Goal: Information Seeking & Learning: Learn about a topic

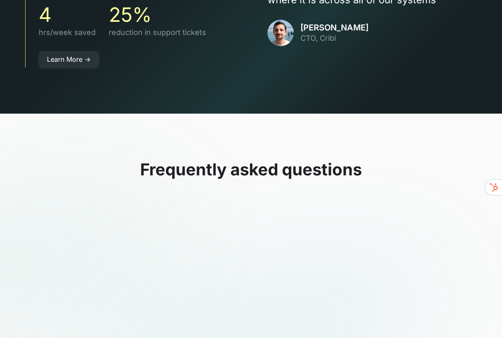
scroll to position [2333, 0]
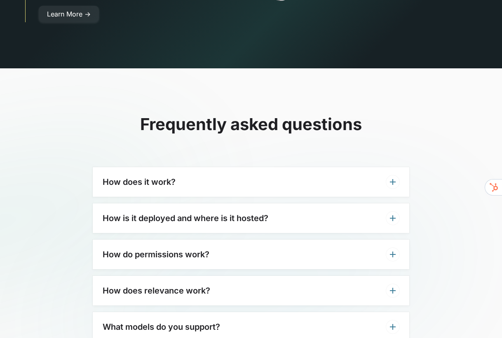
click at [246, 167] on div "How does it work?" at bounding box center [251, 182] width 316 height 30
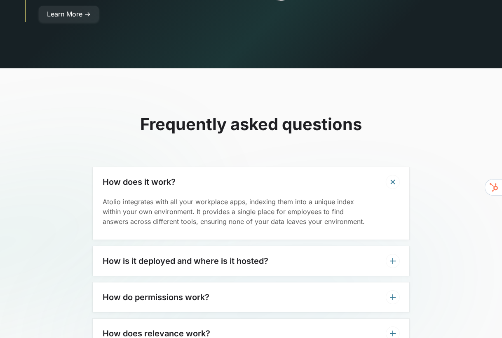
click at [246, 167] on div "How does it work?" at bounding box center [251, 182] width 316 height 30
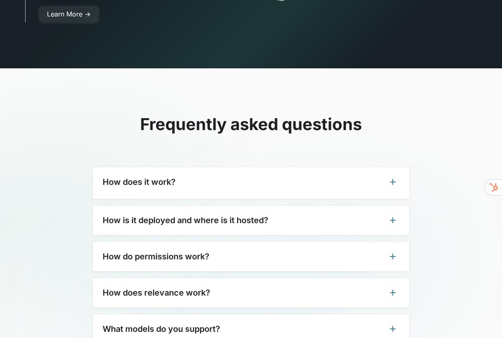
click at [242, 206] on div "How is it deployed and where is it hosted?" at bounding box center [251, 221] width 316 height 30
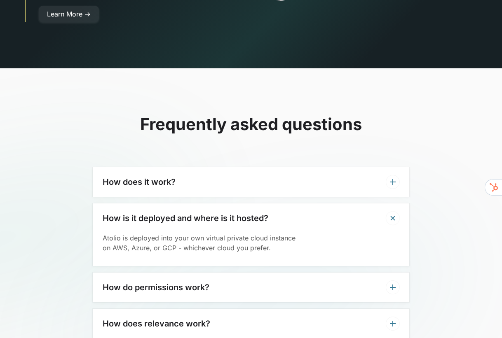
click at [242, 204] on div "How is it deployed and where is it hosted?" at bounding box center [251, 219] width 316 height 30
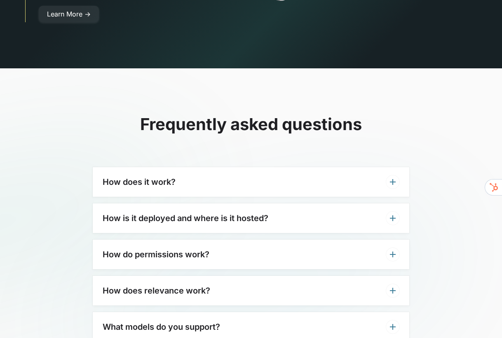
click at [223, 240] on div "How do permissions work?" at bounding box center [251, 255] width 316 height 30
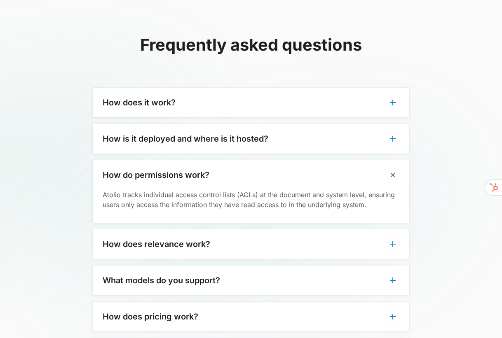
scroll to position [2430, 0]
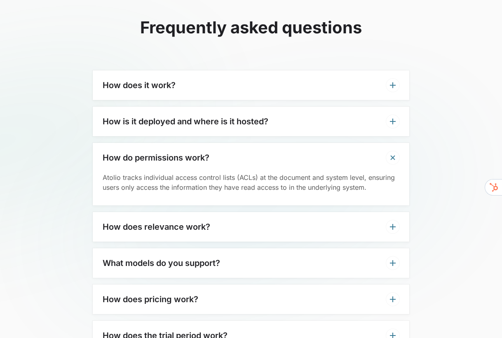
click at [223, 248] on div "What models do you support?" at bounding box center [251, 263] width 316 height 30
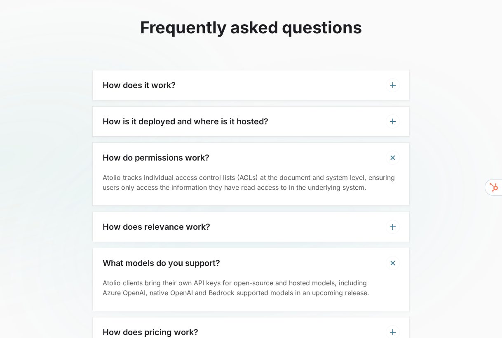
click at [223, 248] on div "What models do you support?" at bounding box center [251, 263] width 316 height 30
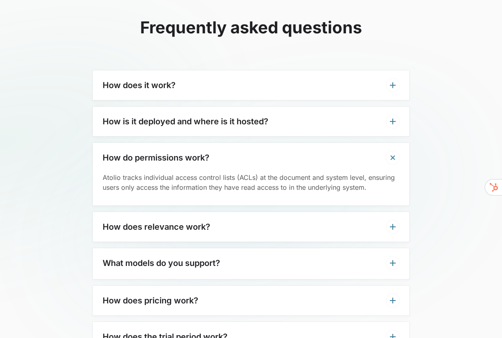
click at [224, 212] on div "How does relevance work?" at bounding box center [251, 227] width 316 height 30
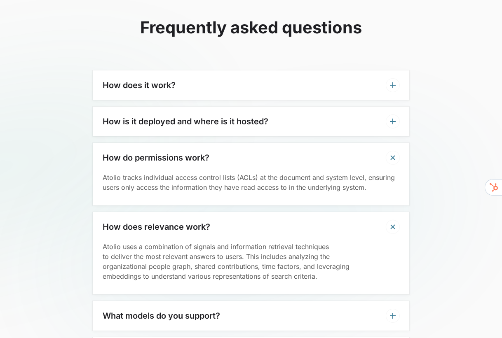
click at [224, 212] on div "How does relevance work?" at bounding box center [251, 227] width 316 height 30
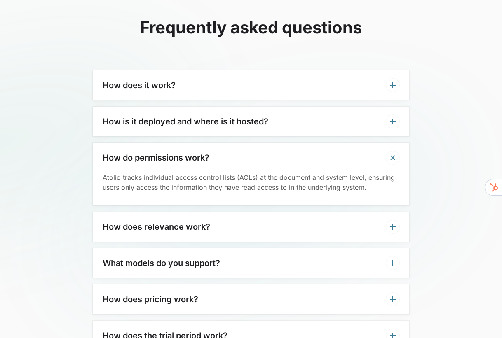
click at [216, 285] on div "How does pricing work?" at bounding box center [251, 300] width 316 height 30
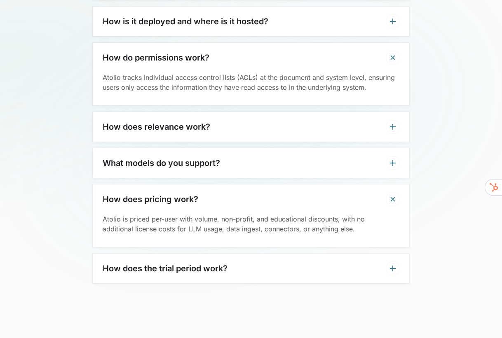
scroll to position [2536, 0]
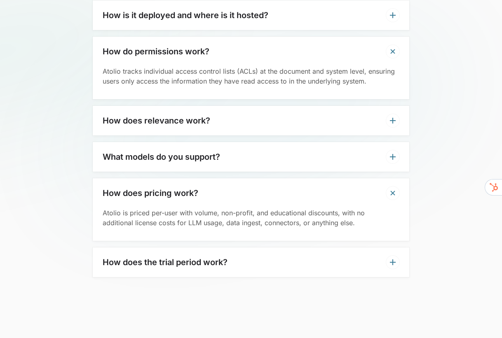
click at [216, 258] on h3 "How does the trial period work?" at bounding box center [165, 263] width 125 height 10
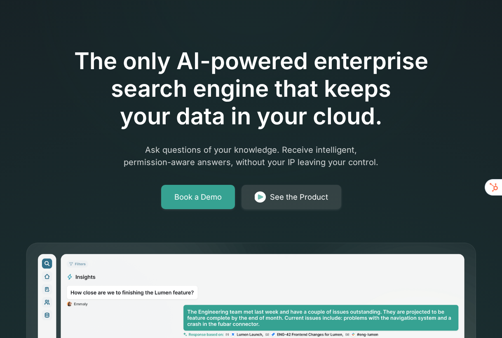
scroll to position [0, 0]
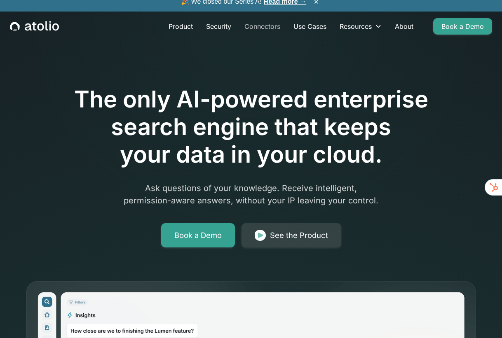
click at [265, 21] on link "Connectors" at bounding box center [262, 26] width 49 height 16
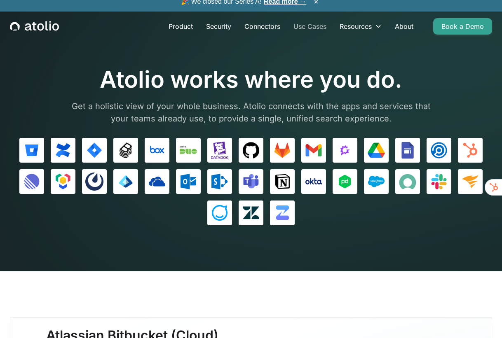
click at [304, 25] on link "Use Cases" at bounding box center [310, 26] width 46 height 16
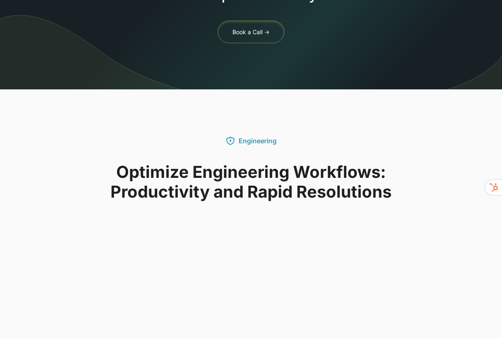
scroll to position [1081, 0]
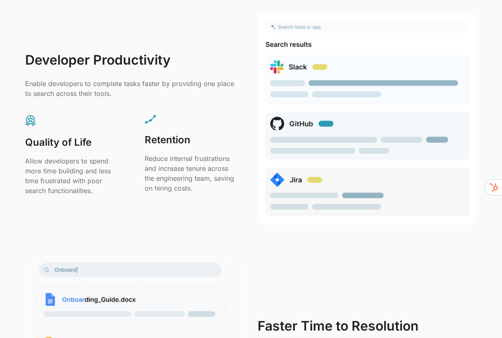
click at [149, 159] on p "Reduce internal frustrations and increase tenure across the engineering team, s…" at bounding box center [191, 174] width 93 height 40
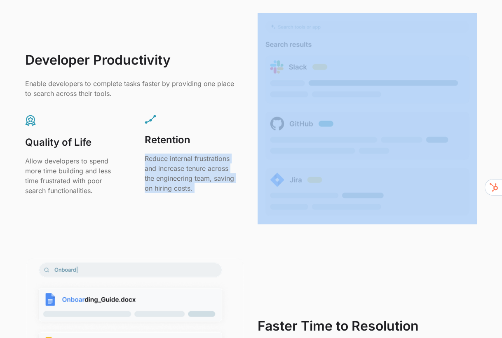
click at [149, 159] on p "Reduce internal frustrations and increase tenure across the engineering team, s…" at bounding box center [191, 174] width 93 height 40
